Goal: Task Accomplishment & Management: Use online tool/utility

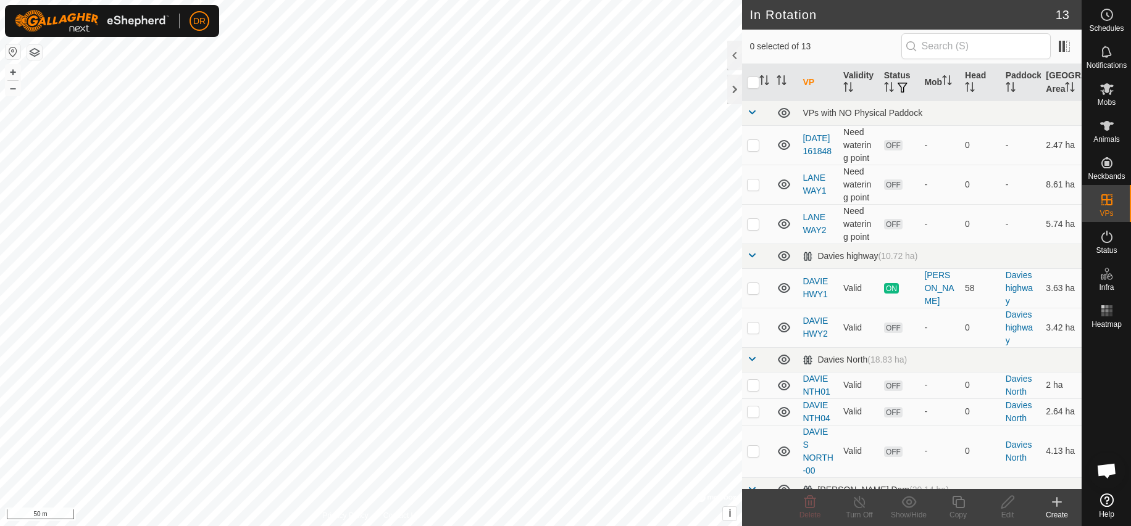
click at [1058, 505] on icon at bounding box center [1056, 502] width 15 height 15
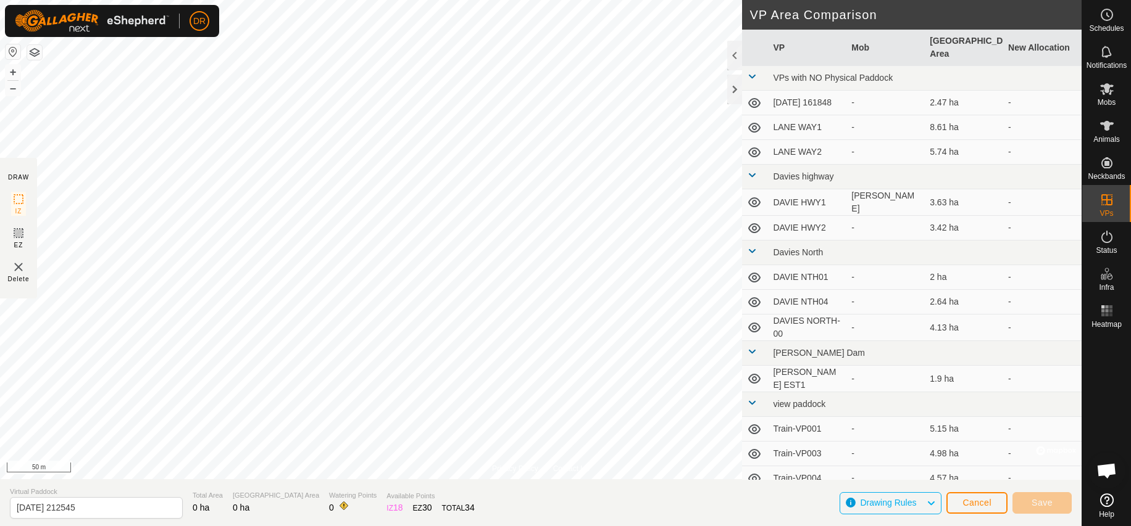
click at [847, 517] on div "Privacy Policy Contact Us Status: OFF Type: Inclusion Zone + – ⇧ i © Mapbox , ©…" at bounding box center [540, 263] width 1081 height 526
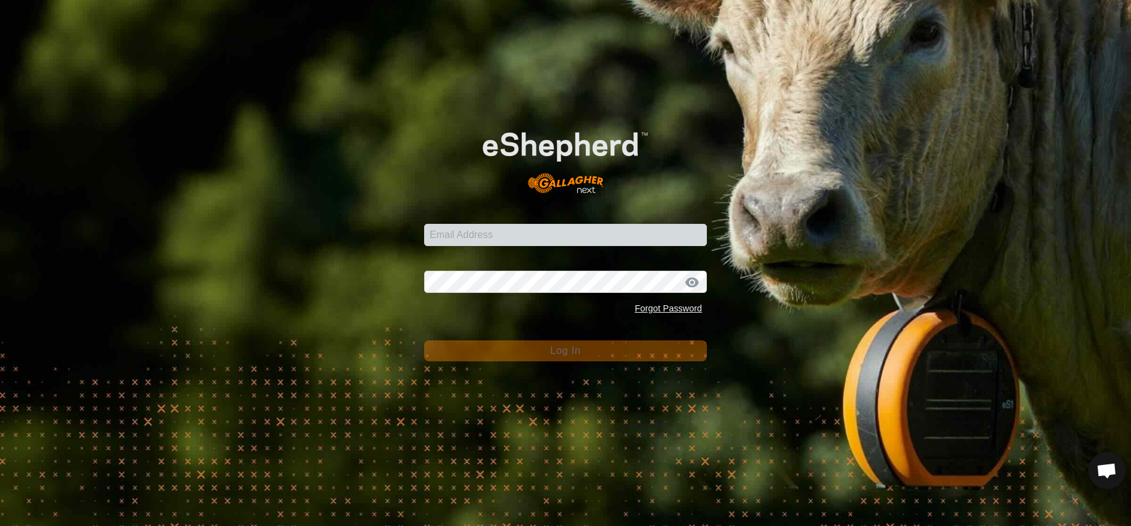
click at [736, 316] on div "Email Address Password Forgot Password Log In" at bounding box center [565, 263] width 1131 height 526
type input "[EMAIL_ADDRESS][DOMAIN_NAME]"
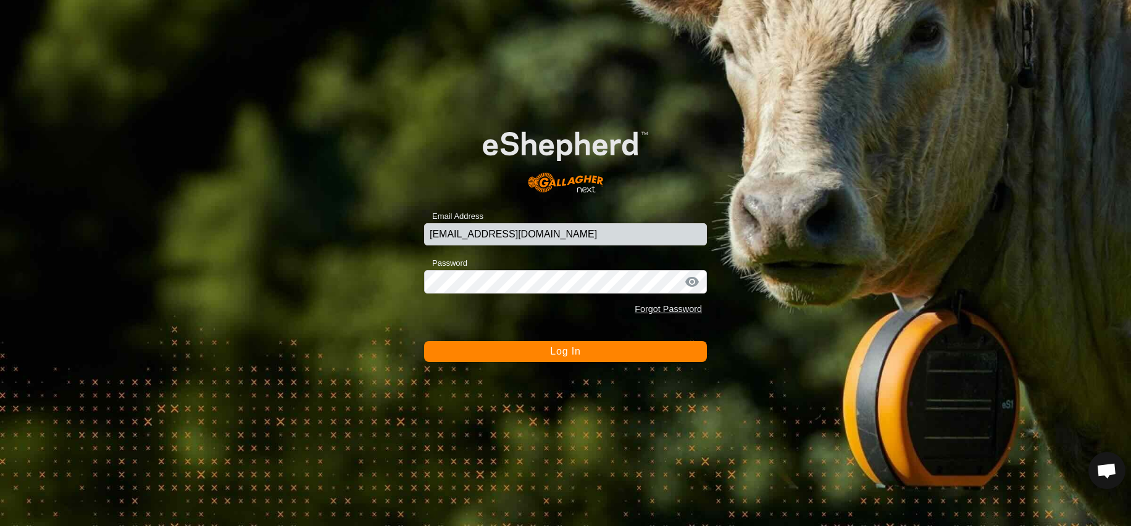
click at [578, 354] on span "Log In" at bounding box center [565, 351] width 30 height 10
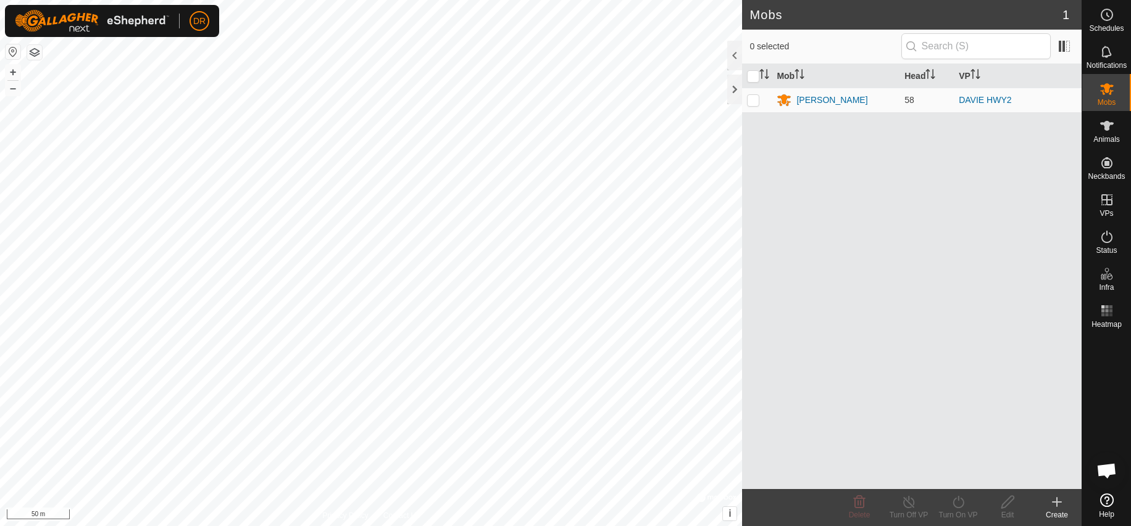
click at [1055, 504] on icon at bounding box center [1056, 502] width 15 height 15
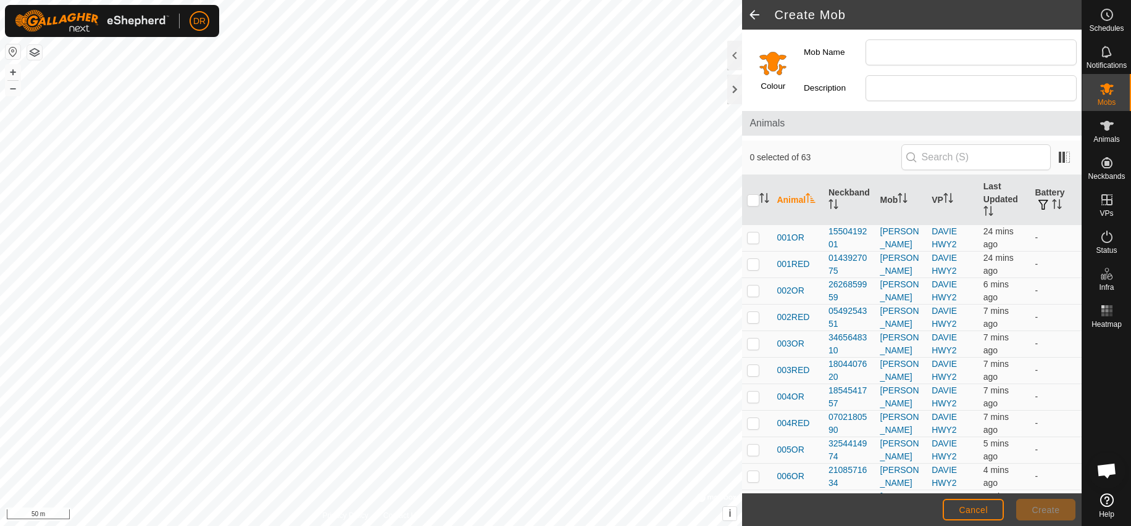
click at [757, 14] on span at bounding box center [754, 15] width 25 height 30
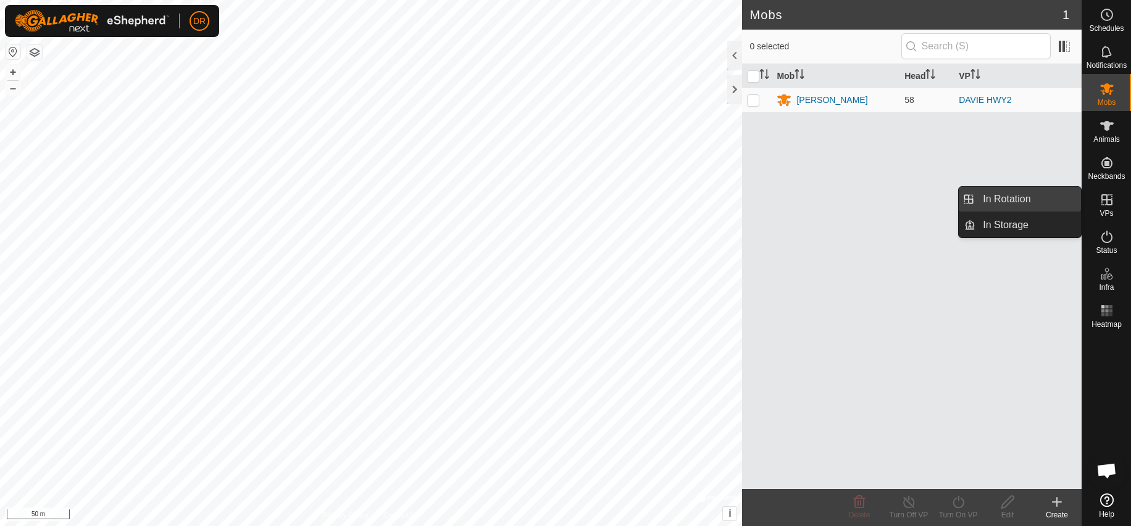
click at [1007, 200] on link "In Rotation" at bounding box center [1028, 199] width 106 height 25
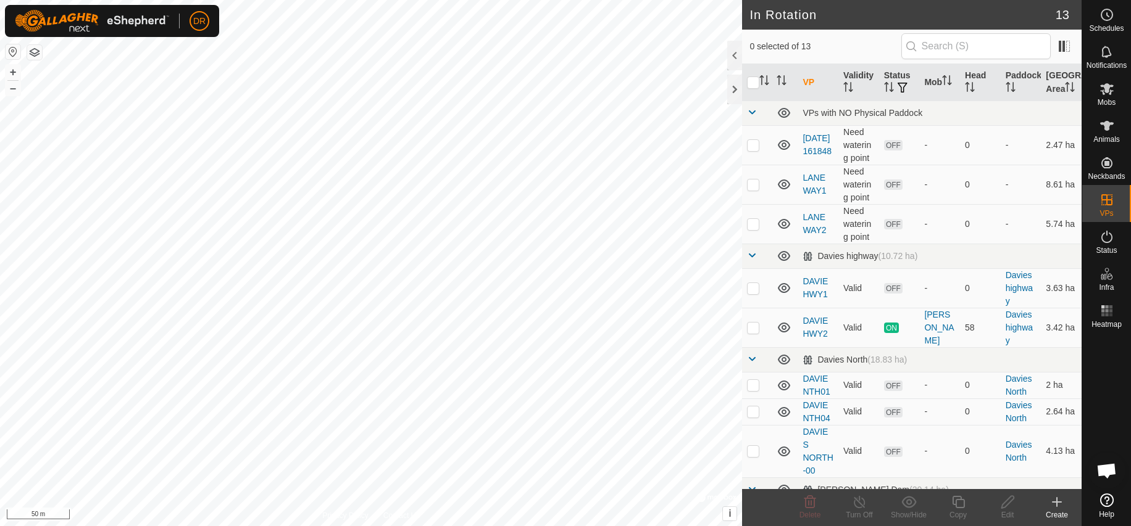
click at [1056, 502] on icon at bounding box center [1056, 502] width 9 height 0
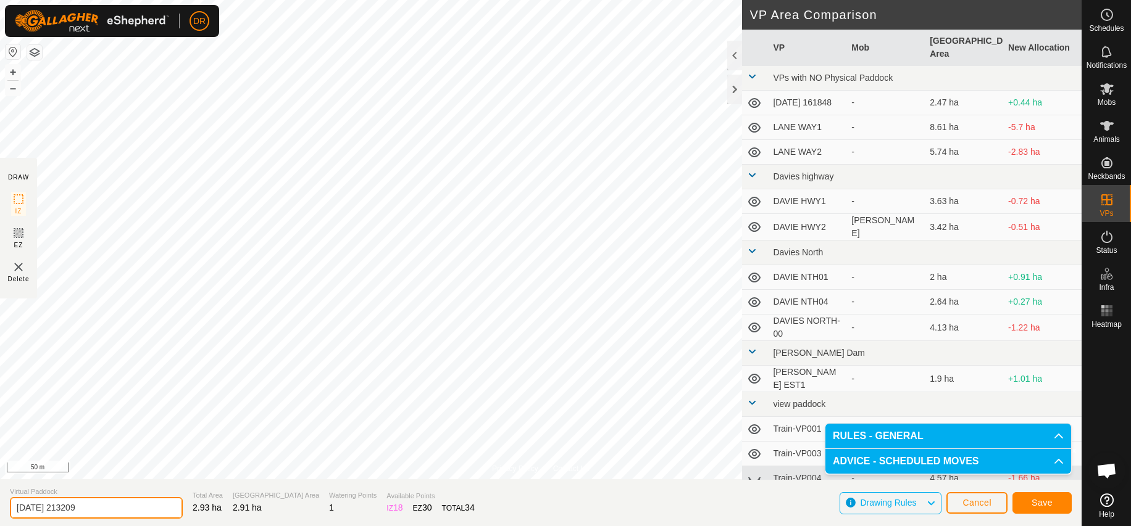
click at [117, 512] on input "[DATE] 213209" at bounding box center [96, 508] width 173 height 22
type input "2"
type input "[PERSON_NAME] EST2"
click at [1063, 499] on button "Save" at bounding box center [1041, 503] width 59 height 22
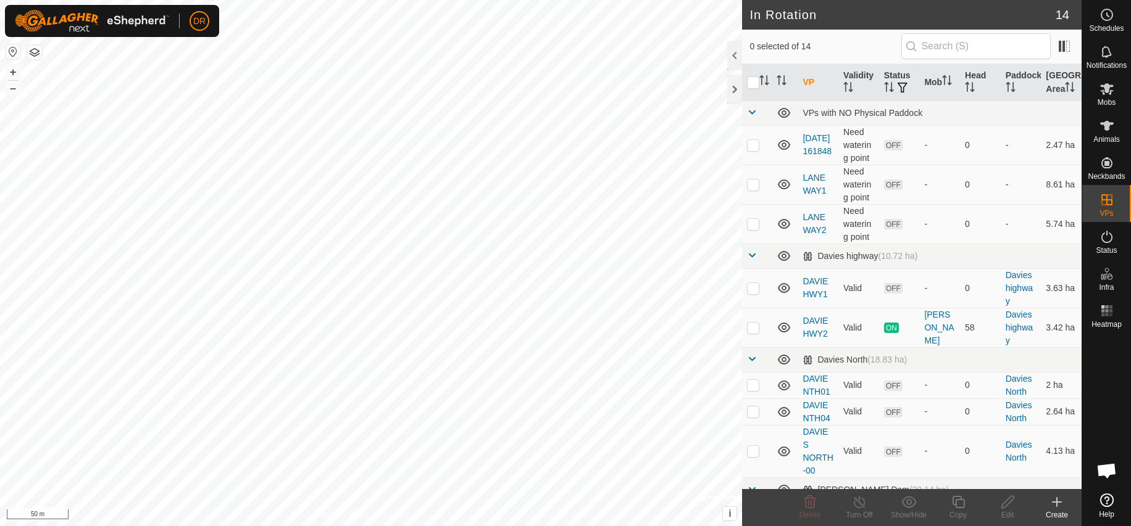
click at [1058, 502] on icon at bounding box center [1056, 502] width 9 height 0
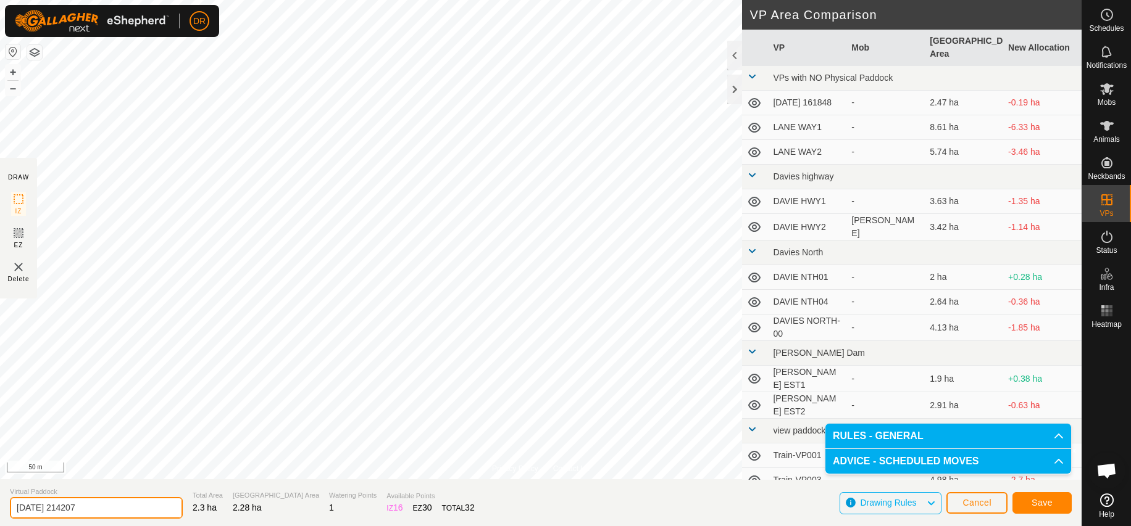
drag, startPoint x: 96, startPoint y: 506, endPoint x: 1, endPoint y: 503, distance: 94.5
click at [10, 503] on input "[DATE] 214207" at bounding box center [96, 508] width 173 height 22
type input "[PERSON_NAME] EST3"
click at [1062, 505] on button "Save" at bounding box center [1041, 503] width 59 height 22
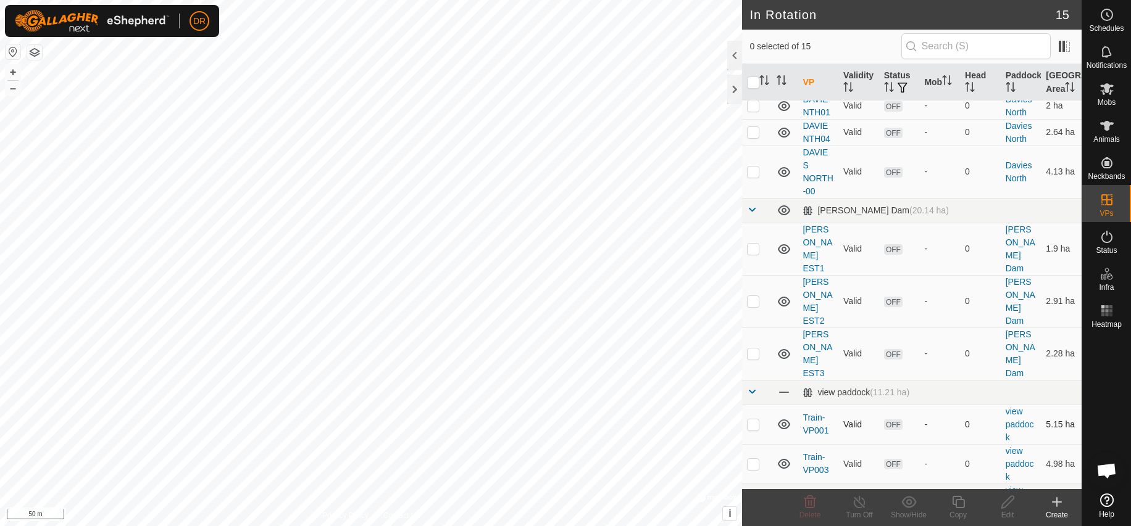
scroll to position [275, 0]
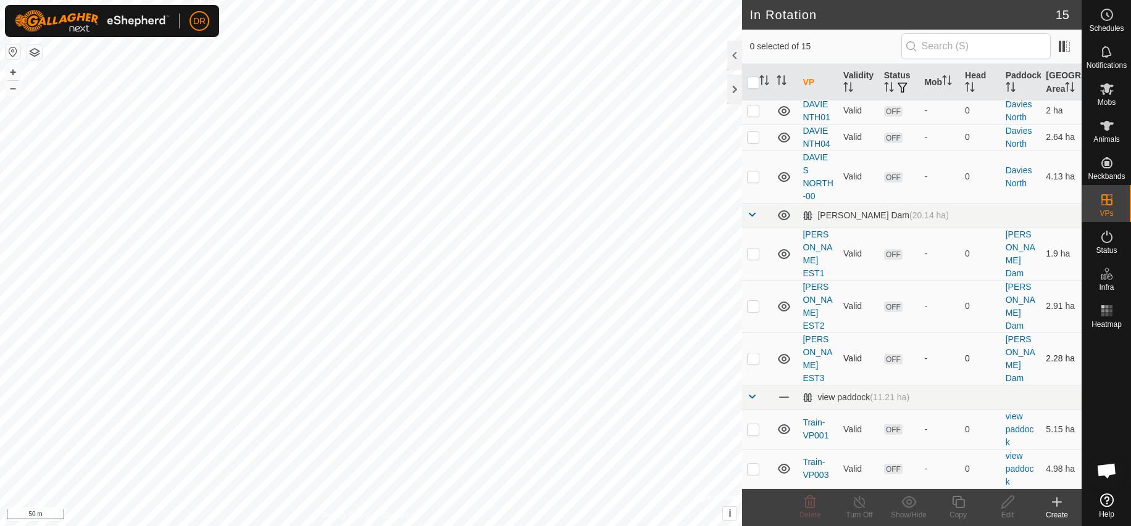
click at [824, 337] on td "[PERSON_NAME] EST3" at bounding box center [817, 359] width 41 height 52
click at [757, 354] on p-checkbox at bounding box center [753, 359] width 12 height 10
checkbox input "false"
click at [753, 301] on p-checkbox at bounding box center [753, 306] width 12 height 10
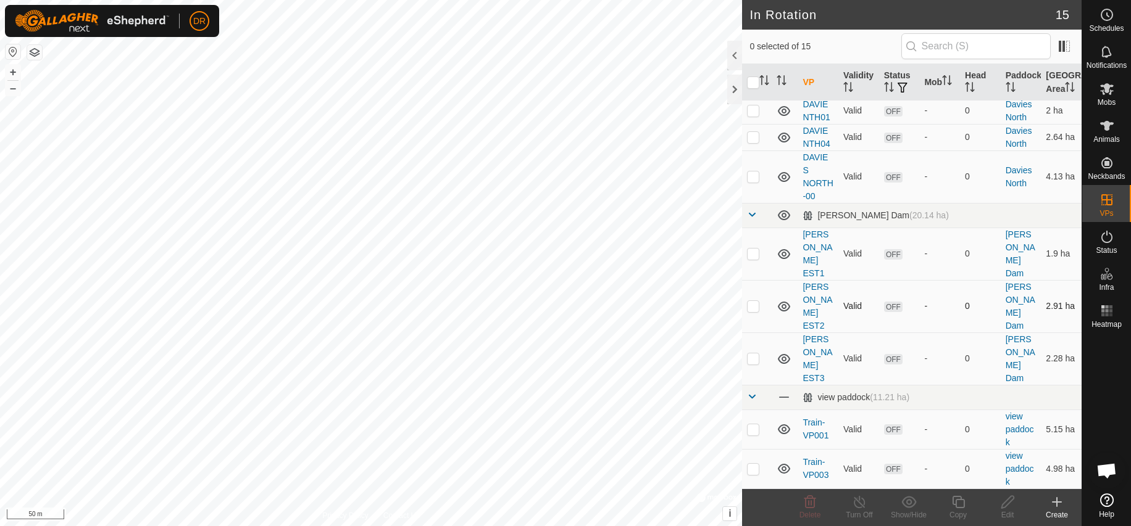
checkbox input "true"
click at [1007, 505] on icon at bounding box center [1007, 502] width 12 height 12
